Goal: Transaction & Acquisition: Subscribe to service/newsletter

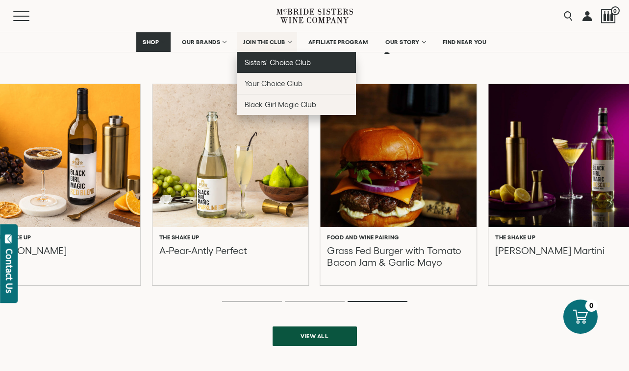
click at [286, 63] on span "Sisters' Choice Club" at bounding box center [277, 62] width 66 height 8
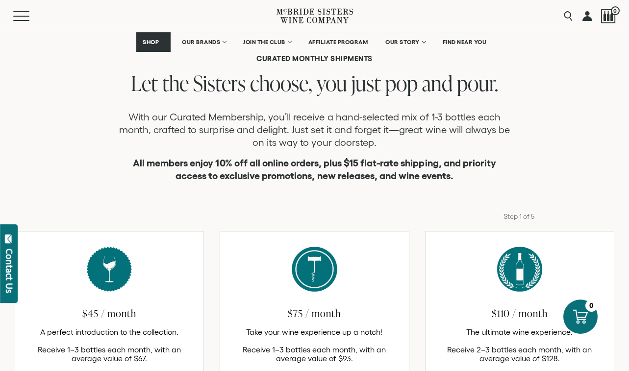
scroll to position [256, 0]
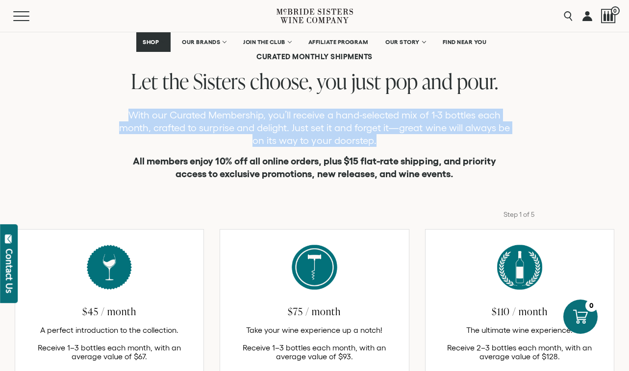
drag, startPoint x: 384, startPoint y: 141, endPoint x: 123, endPoint y: 113, distance: 262.7
click at [123, 113] on p "With our Curated Membership, you’ll receive a hand-selected mix of 1-3 bottles …" at bounding box center [315, 128] width 392 height 38
copy p "With our Curated Membership, you’ll receive a hand-selected mix of 1-3 bottles …"
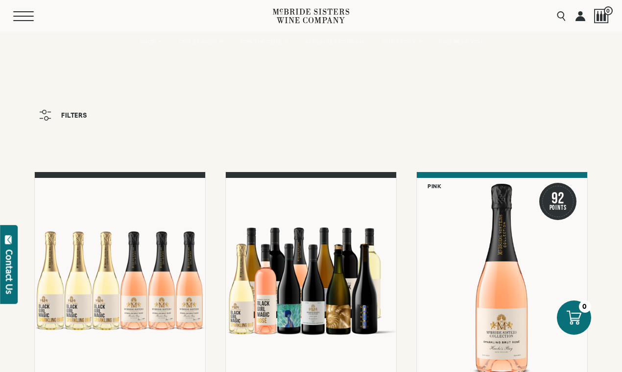
click at [24, 17] on button "Menu" at bounding box center [30, 16] width 35 height 10
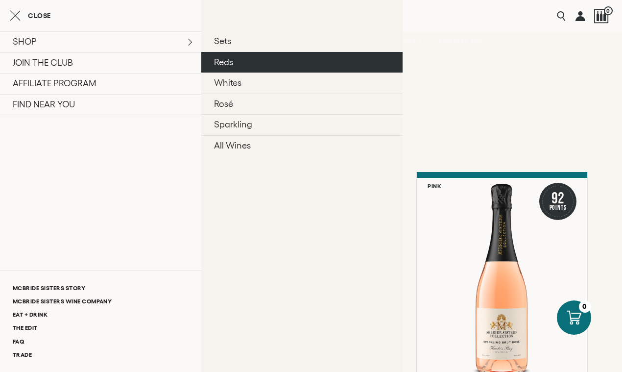
click at [244, 60] on link "Reds" at bounding box center [301, 62] width 201 height 21
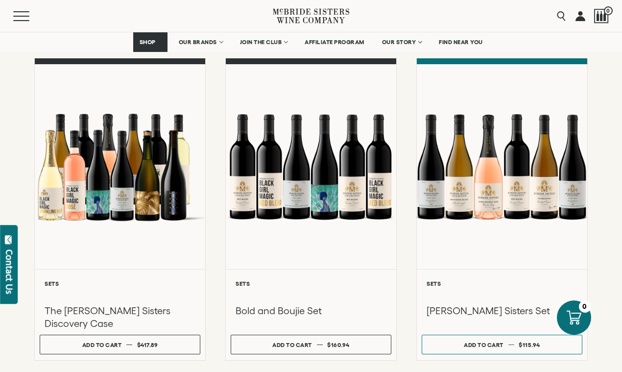
scroll to position [427, 0]
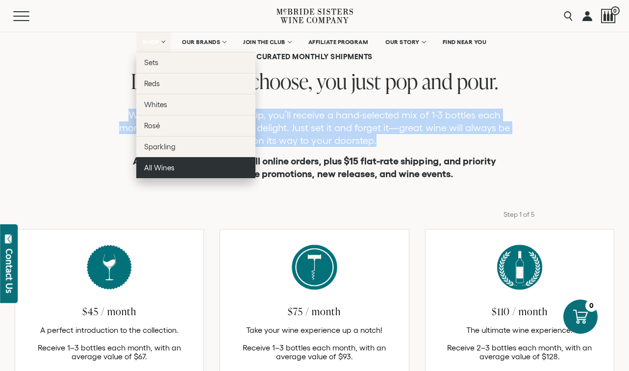
click at [185, 167] on link "All Wines" at bounding box center [195, 167] width 119 height 21
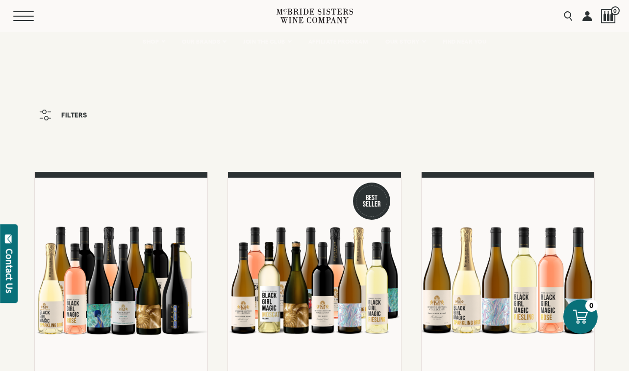
click at [31, 17] on button "Menu" at bounding box center [30, 16] width 35 height 10
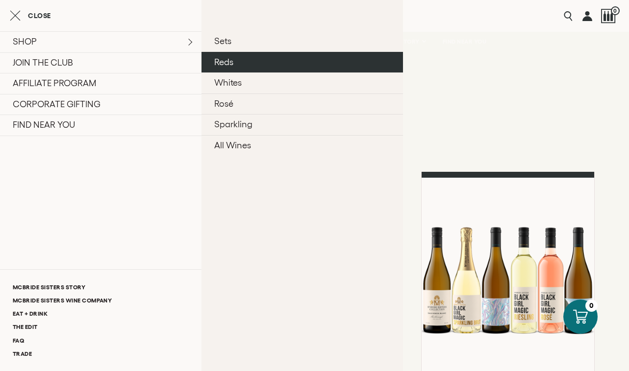
click at [253, 60] on link "Reds" at bounding box center [301, 62] width 201 height 21
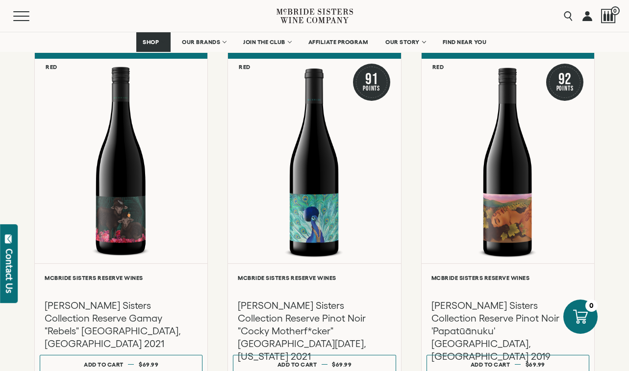
scroll to position [765, 0]
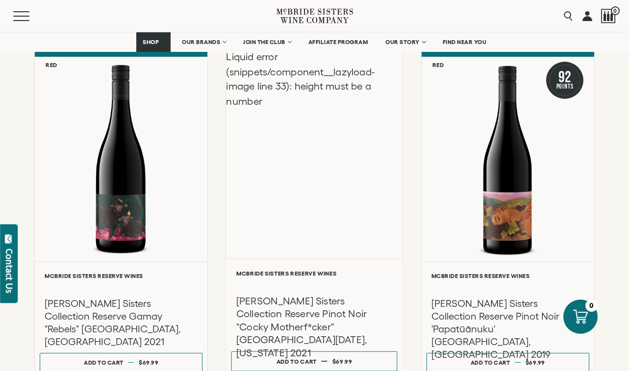
click at [351, 215] on div "Liquid error (snippets/component__lazyload-image line 33): height must be a num…" at bounding box center [314, 154] width 176 height 209
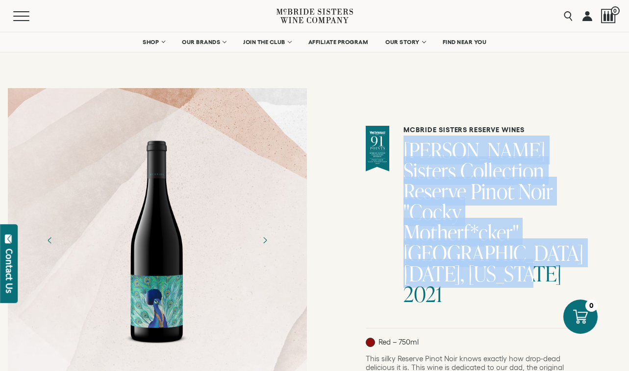
drag, startPoint x: 547, startPoint y: 274, endPoint x: 412, endPoint y: 146, distance: 186.1
click at [412, 146] on div "[PERSON_NAME] Sisters Reserve Wines [PERSON_NAME] Sisters Collection Reserve Pi…" at bounding box center [472, 227] width 212 height 203
copy h1 "[PERSON_NAME] Sisters Collection Reserve Pinot Noir "Cocky Motherf*cker" [GEOGR…"
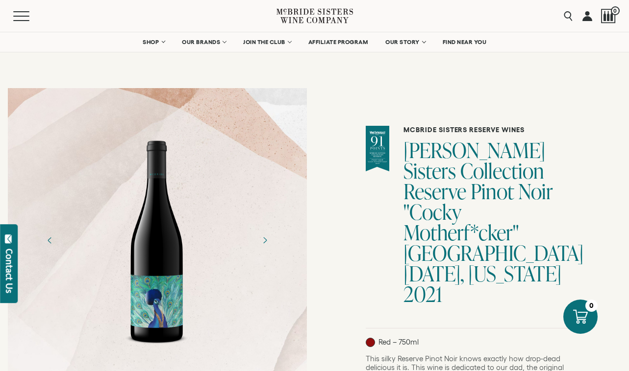
click at [387, 155] on div at bounding box center [378, 149] width 24 height 46
drag, startPoint x: 477, startPoint y: 23, endPoint x: 583, endPoint y: 39, distance: 107.0
click at [477, 23] on div "Menu Search 0" at bounding box center [314, 16] width 629 height 32
click at [386, 199] on div "McBride Sisters Reserve Wines McBride Sisters Collection Reserve Pinot Noir "Co…" at bounding box center [472, 227] width 212 height 203
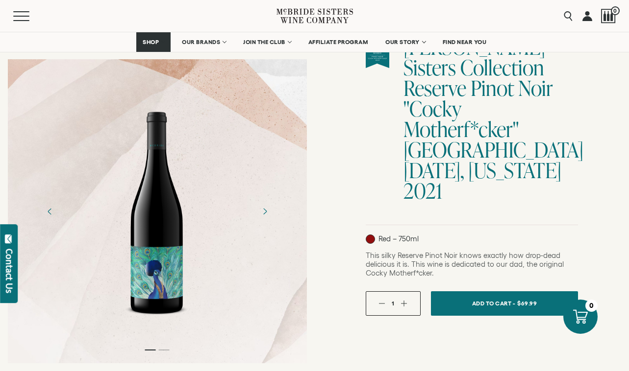
scroll to position [118, 0]
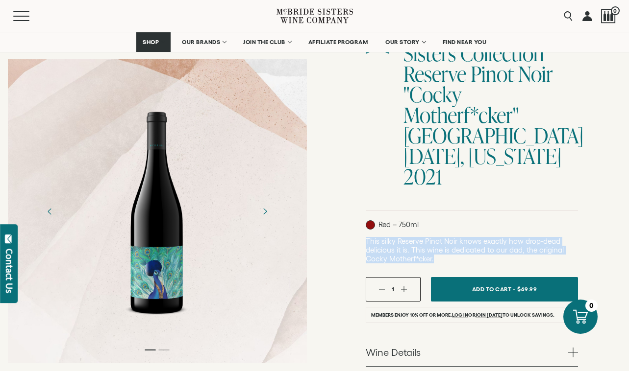
drag, startPoint x: 434, startPoint y: 240, endPoint x: 360, endPoint y: 220, distance: 77.0
click at [360, 220] on div "McBride Sisters Reserve Wines McBride Sisters Collection Reserve Pinot Noir "Co…" at bounding box center [472, 294] width 315 height 663
copy span "This silky Reserve Pinot Noir knows exactly how drop-dead delicious it is. This…"
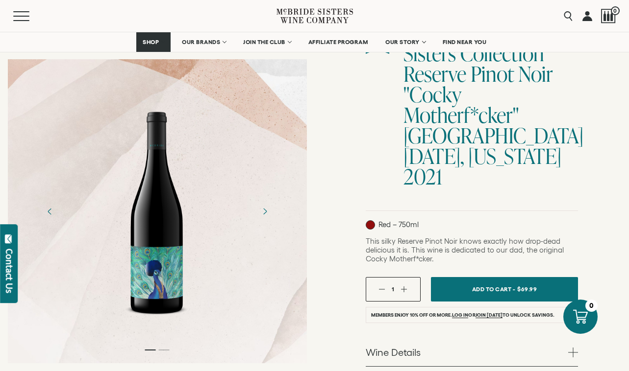
click at [545, 179] on div "McBride Sisters Reserve Wines McBride Sisters Collection Reserve Pinot Noir "Co…" at bounding box center [472, 109] width 212 height 203
drag, startPoint x: 431, startPoint y: 116, endPoint x: 510, endPoint y: 146, distance: 84.5
click at [431, 117] on h1 "McBride Sisters Collection Reserve Pinot Noir "Cocky Motherf*cker" Santa Lucia …" at bounding box center [490, 105] width 174 height 165
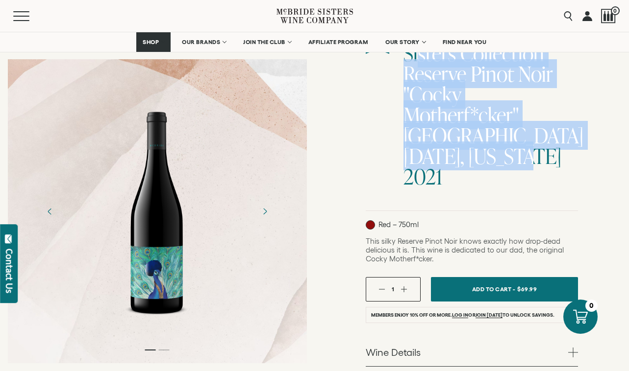
drag, startPoint x: 561, startPoint y: 165, endPoint x: 415, endPoint y: 62, distance: 178.3
click at [415, 62] on h1 "McBride Sisters Collection Reserve Pinot Noir "Cocky Motherf*cker" Santa Lucia …" at bounding box center [490, 105] width 174 height 165
copy h1 "Collection Reserve Pinot Noir "Cocky Motherf*cker" Santa Lucia Highlands, Calif…"
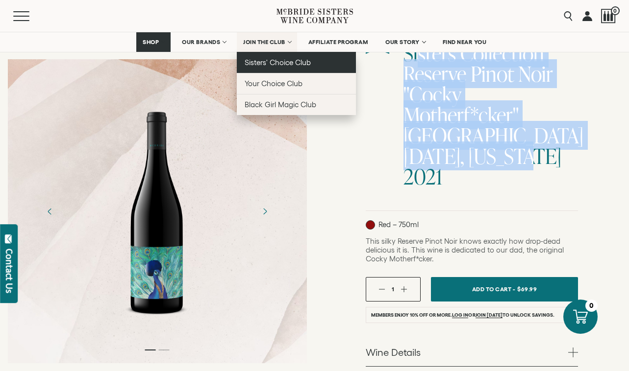
click at [282, 63] on span "Sisters' Choice Club" at bounding box center [277, 62] width 66 height 8
